Goal: Feedback & Contribution: Leave review/rating

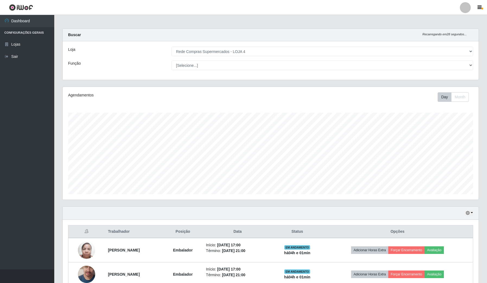
select select "159"
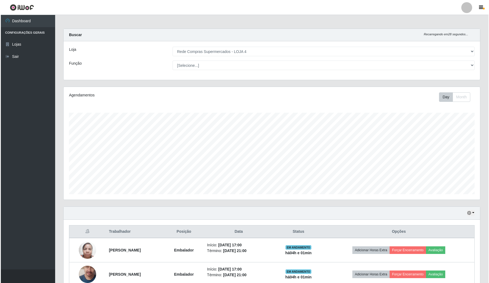
scroll to position [113, 416]
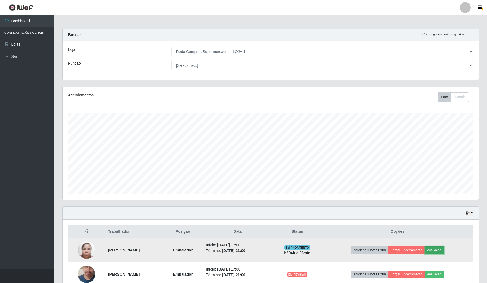
click at [439, 250] on button "Avaliação" at bounding box center [434, 250] width 19 height 8
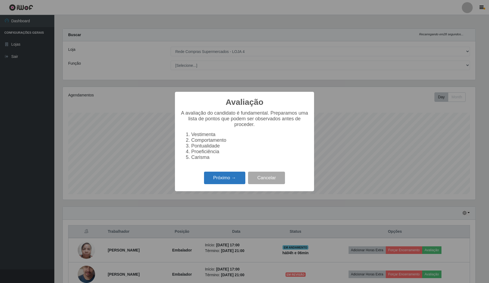
click at [235, 180] on button "Próximo →" at bounding box center [224, 178] width 41 height 13
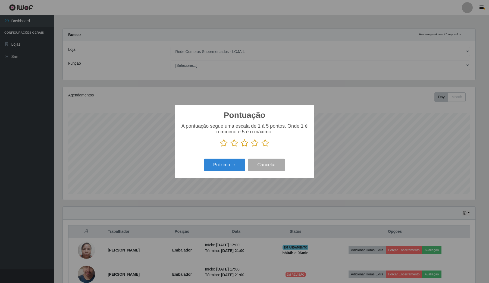
click at [268, 143] on icon at bounding box center [265, 143] width 8 height 8
click at [261, 147] on input "radio" at bounding box center [261, 147] width 0 height 0
click at [240, 160] on button "Próximo →" at bounding box center [224, 165] width 41 height 13
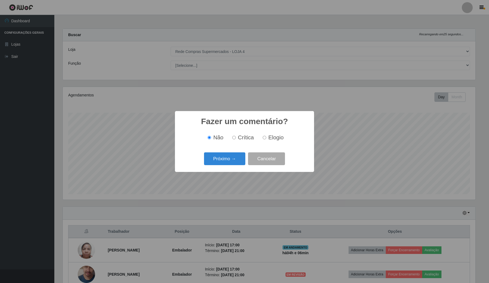
click at [240, 160] on button "Próximo →" at bounding box center [224, 158] width 41 height 13
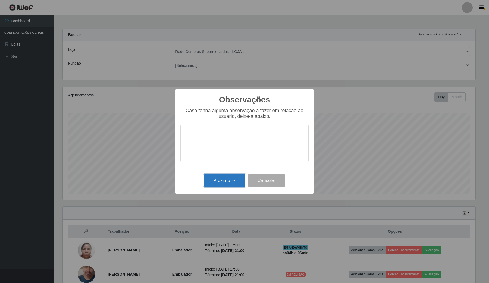
click at [229, 180] on button "Próximo →" at bounding box center [224, 180] width 41 height 13
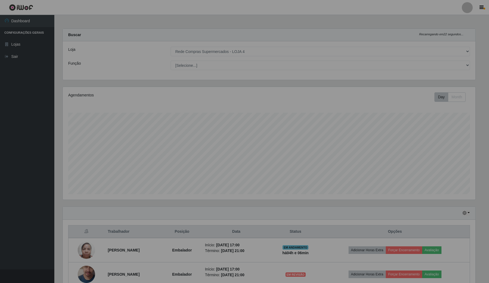
scroll to position [113, 416]
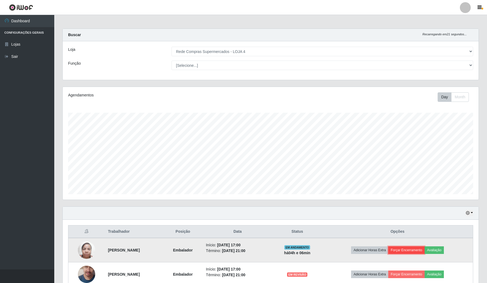
click at [408, 251] on button "Forçar Encerramento" at bounding box center [407, 250] width 36 height 8
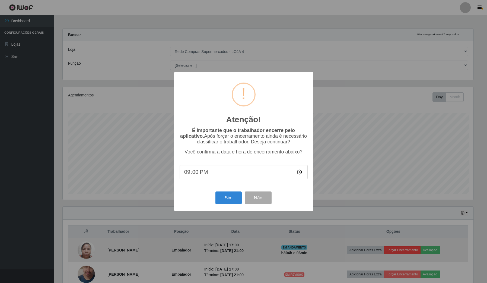
scroll to position [113, 412]
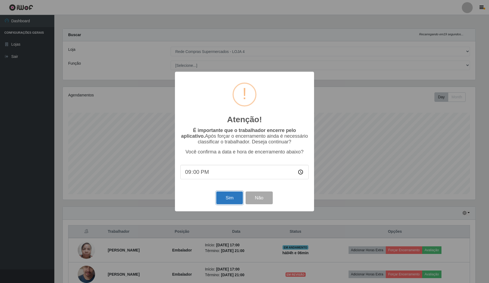
click at [232, 194] on button "Sim" at bounding box center [229, 197] width 26 height 13
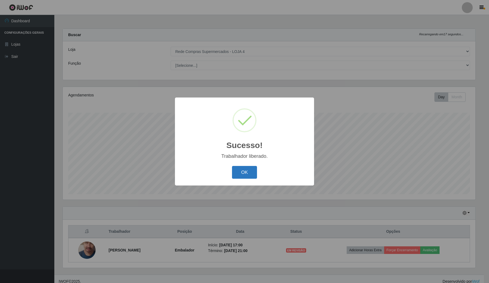
click at [241, 168] on button "OK" at bounding box center [244, 172] width 25 height 13
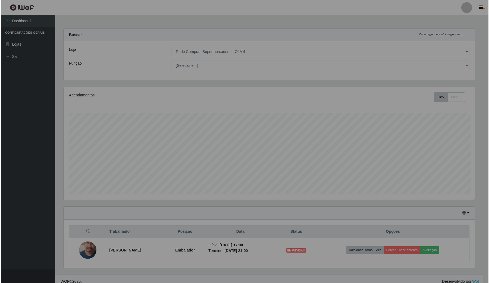
scroll to position [113, 416]
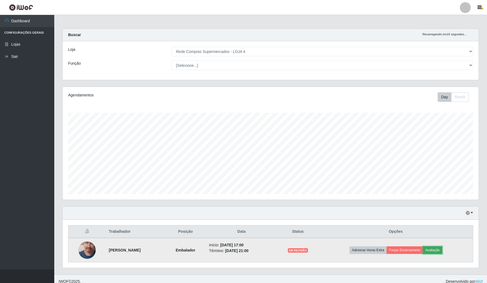
click at [440, 246] on button "Avaliação" at bounding box center [432, 250] width 19 height 8
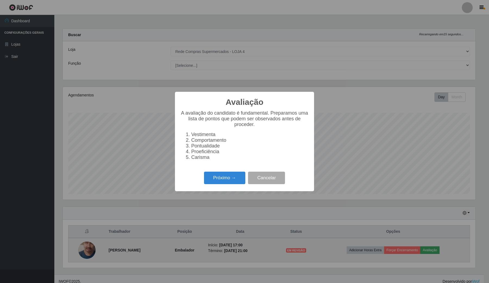
scroll to position [113, 412]
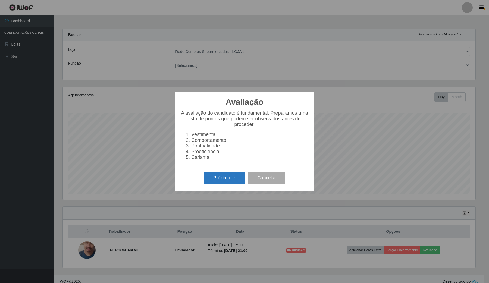
click at [232, 180] on button "Próximo →" at bounding box center [224, 178] width 41 height 13
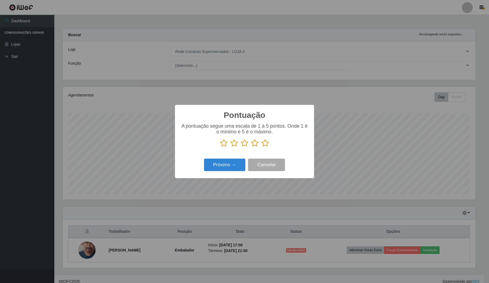
scroll to position [271402, 271102]
drag, startPoint x: 266, startPoint y: 146, endPoint x: 257, endPoint y: 152, distance: 10.8
click at [265, 146] on icon at bounding box center [265, 143] width 8 height 8
click at [261, 147] on input "radio" at bounding box center [261, 147] width 0 height 0
click at [239, 164] on button "Próximo →" at bounding box center [224, 165] width 41 height 13
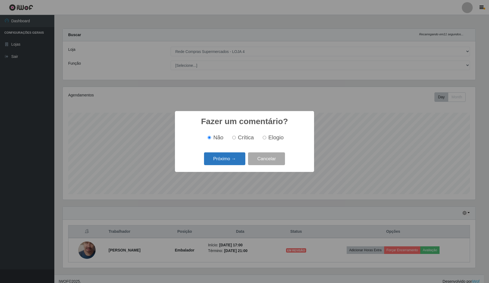
click at [238, 159] on button "Próximo →" at bounding box center [224, 158] width 41 height 13
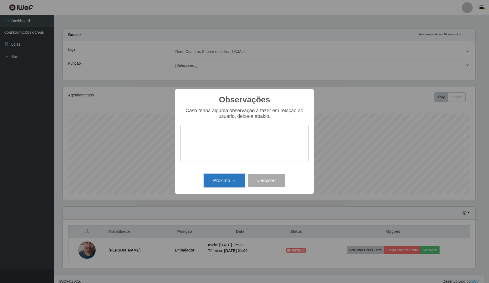
click at [229, 182] on button "Próximo →" at bounding box center [224, 180] width 41 height 13
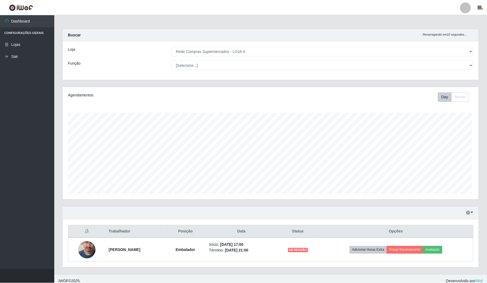
scroll to position [113, 416]
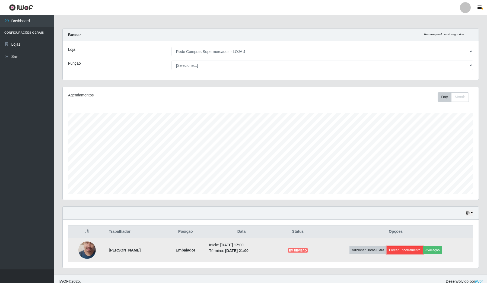
click at [405, 250] on button "Forçar Encerramento" at bounding box center [405, 250] width 36 height 8
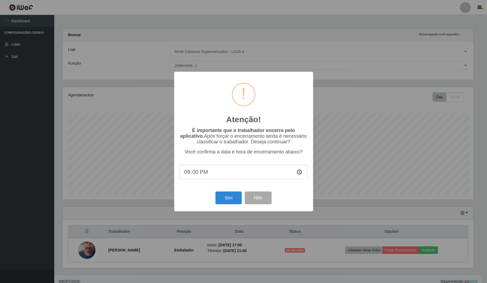
scroll to position [113, 412]
click at [236, 198] on button "Sim" at bounding box center [229, 197] width 26 height 13
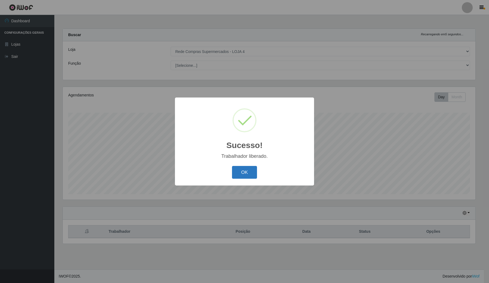
click at [239, 173] on button "OK" at bounding box center [244, 172] width 25 height 13
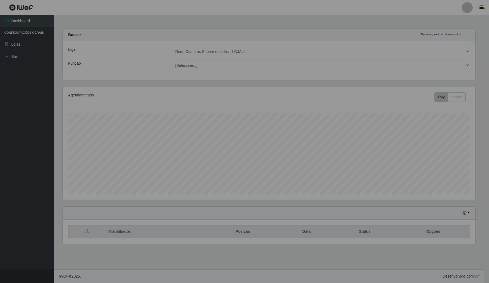
scroll to position [113, 417]
